Goal: Task Accomplishment & Management: Manage account settings

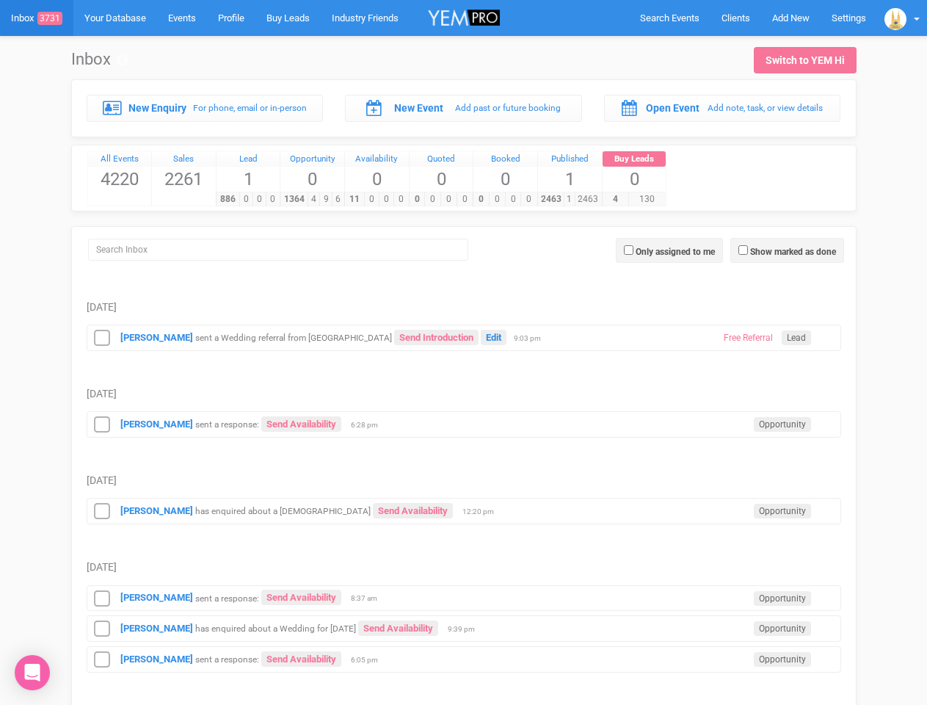
click at [463, 352] on td "[DATE]" at bounding box center [464, 379] width 754 height 56
click at [669, 18] on span "Search Events" at bounding box center [669, 17] width 59 height 11
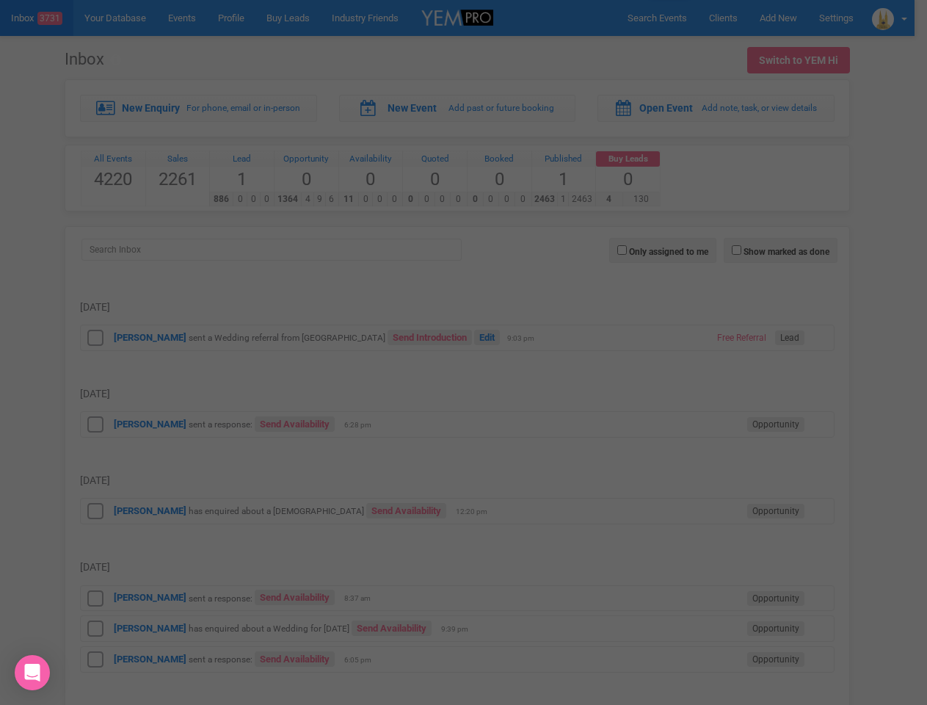
click at [790, 18] on div at bounding box center [463, 352] width 927 height 705
click at [902, 18] on div at bounding box center [463, 352] width 927 height 705
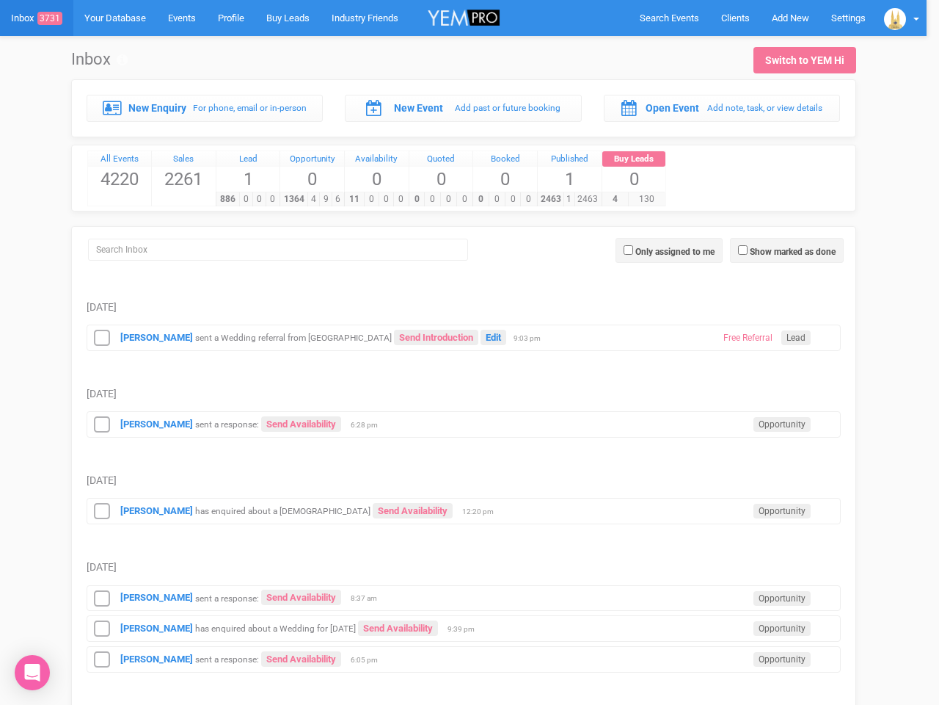
click at [787, 250] on label "Show marked as done" at bounding box center [793, 251] width 86 height 13
click at [748, 250] on input "Show marked as done" at bounding box center [743, 250] width 10 height 10
checkbox input "true"
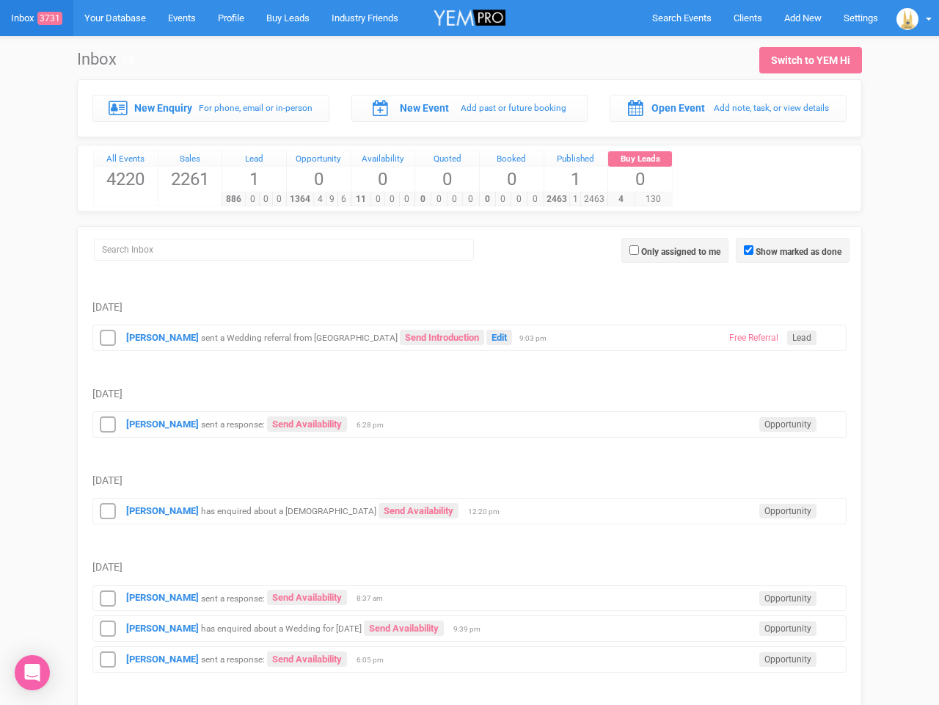
click at [669, 250] on label "Only assigned to me" at bounding box center [680, 251] width 79 height 13
click at [639, 250] on input "Only assigned to me" at bounding box center [635, 250] width 10 height 10
checkbox input "true"
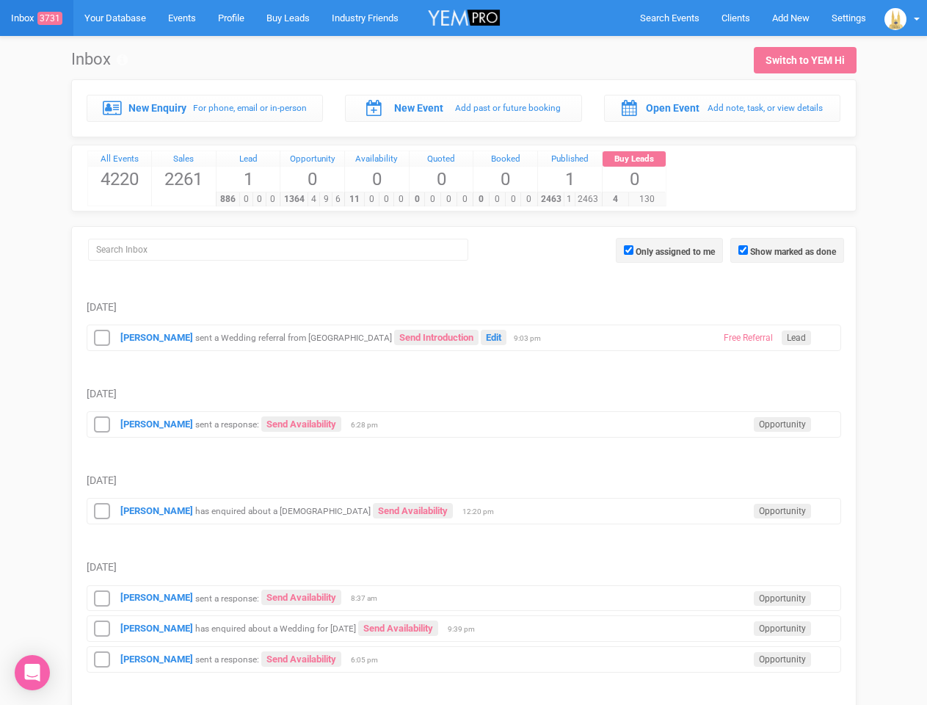
click at [102, 338] on icon at bounding box center [102, 338] width 22 height 19
click at [464, 423] on div "[PERSON_NAME] sent a response: Send Availability Opportunity 6:28 pm" at bounding box center [464, 424] width 754 height 26
click at [102, 424] on icon at bounding box center [102, 424] width 22 height 19
